Goal: Register for event/course

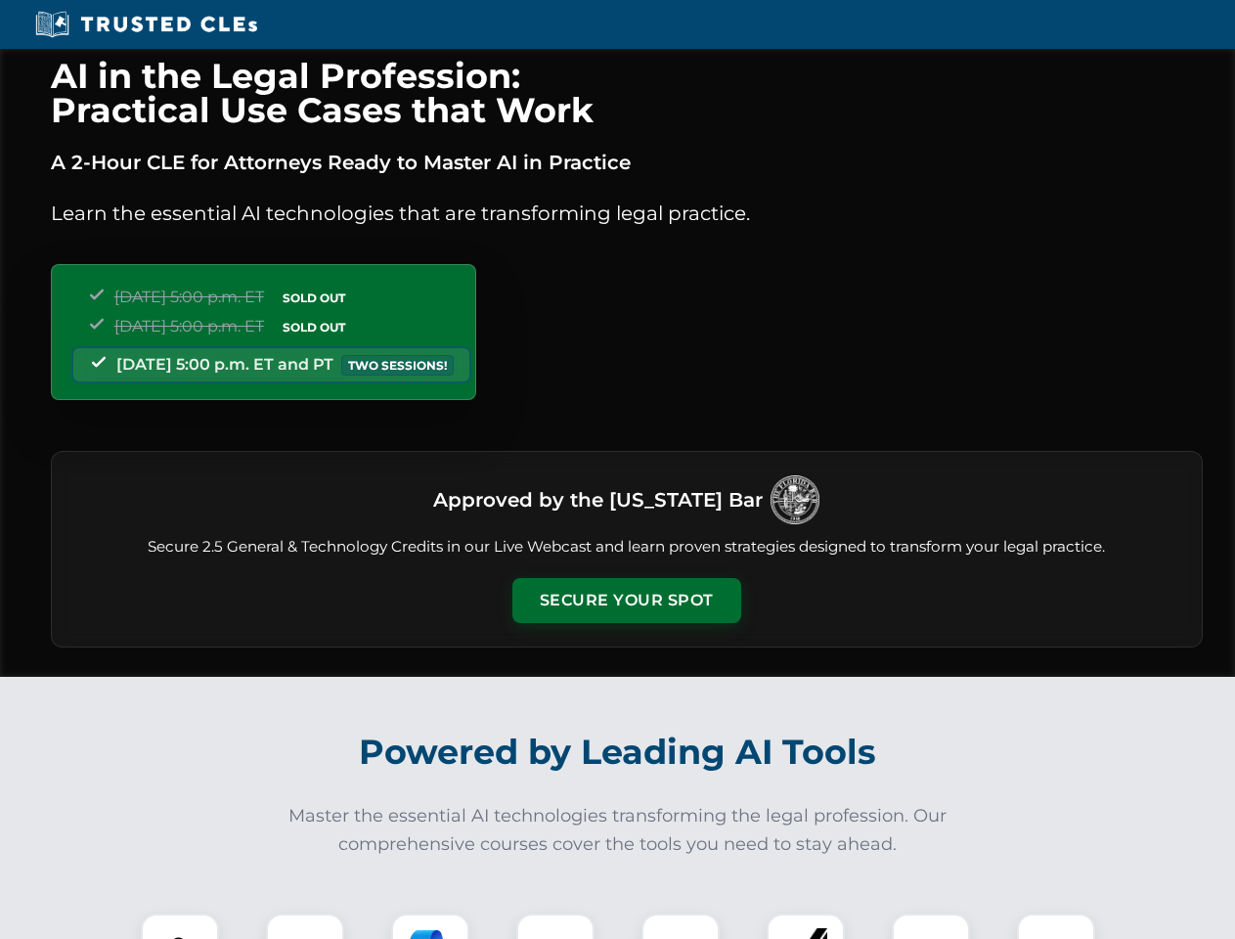
click at [626, 600] on button "Secure Your Spot" at bounding box center [626, 600] width 229 height 45
click at [180, 926] on img at bounding box center [180, 952] width 57 height 57
